Goal: Check status: Check status

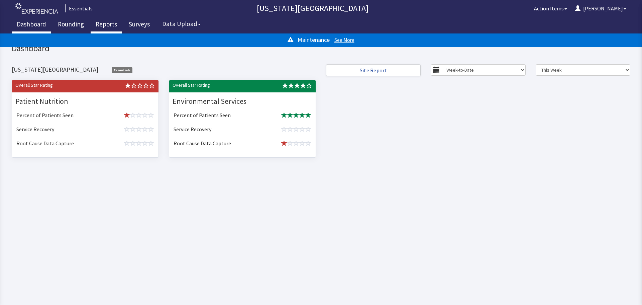
click at [100, 28] on link "Reports" at bounding box center [106, 25] width 31 height 17
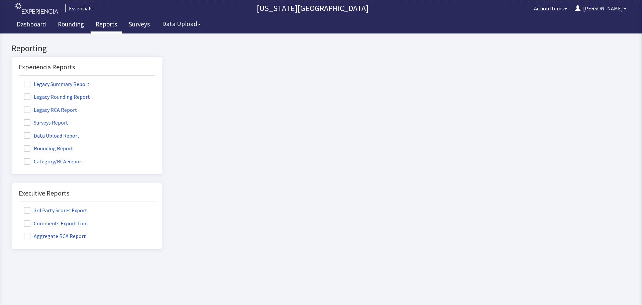
click at [60, 121] on label "Surveys Report" at bounding box center [47, 122] width 56 height 9
click at [12, 119] on input "Surveys Report" at bounding box center [12, 119] width 0 height 0
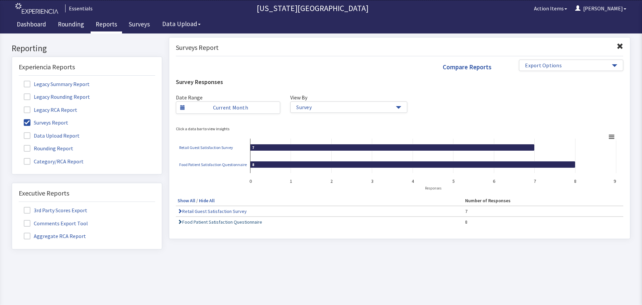
click at [236, 224] on td "Food Patient Satisfaction Questionnaire" at bounding box center [320, 221] width 288 height 10
click at [236, 223] on link "Food Patient Satisfaction Questionnaire" at bounding box center [220, 222] width 85 height 6
